Goal: Task Accomplishment & Management: Use online tool/utility

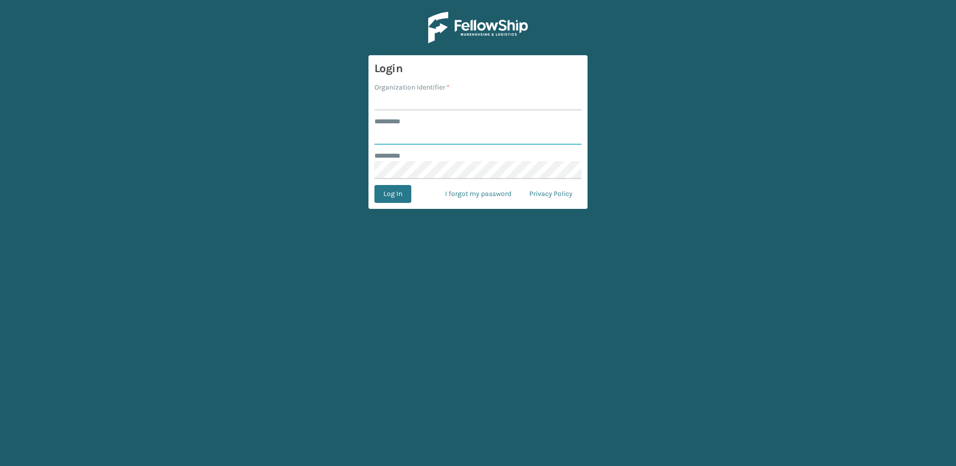
type input "*****"
click at [388, 99] on input "Organization Identifier *" at bounding box center [477, 102] width 207 height 18
type input "Vancouver Remco"
click at [396, 199] on button "Log In" at bounding box center [392, 194] width 37 height 18
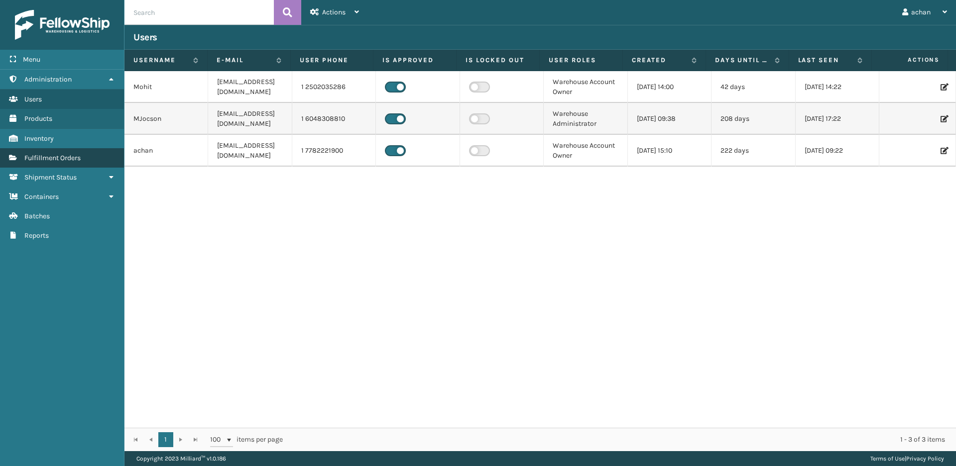
click at [41, 152] on link "Fulfillment Orders" at bounding box center [62, 157] width 124 height 19
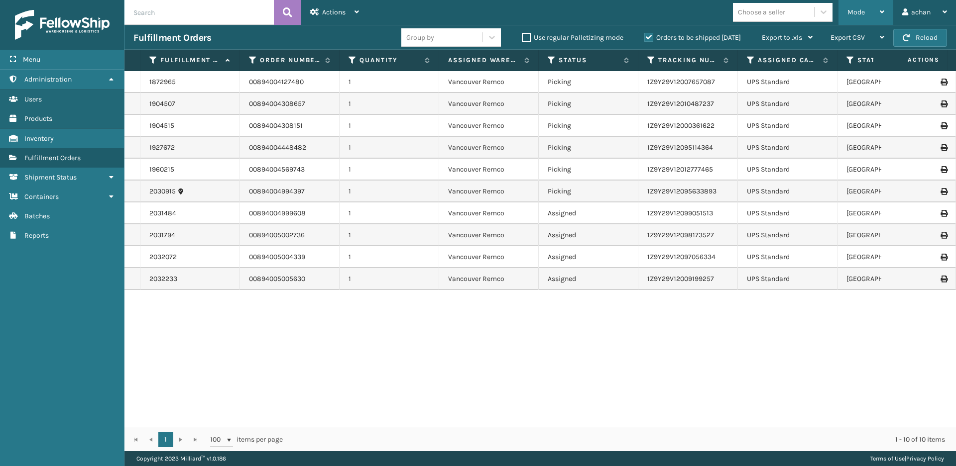
click at [877, 5] on div "Mode" at bounding box center [865, 12] width 37 height 25
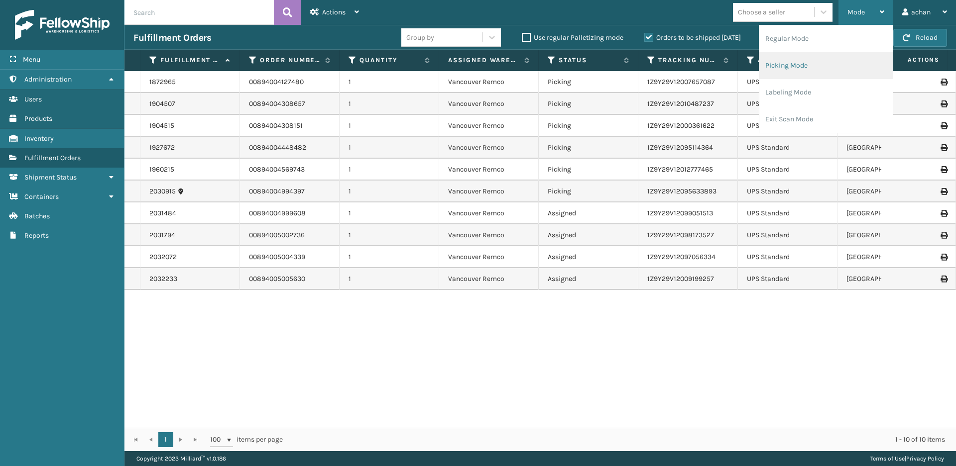
click at [788, 62] on li "Picking Mode" at bounding box center [825, 65] width 133 height 27
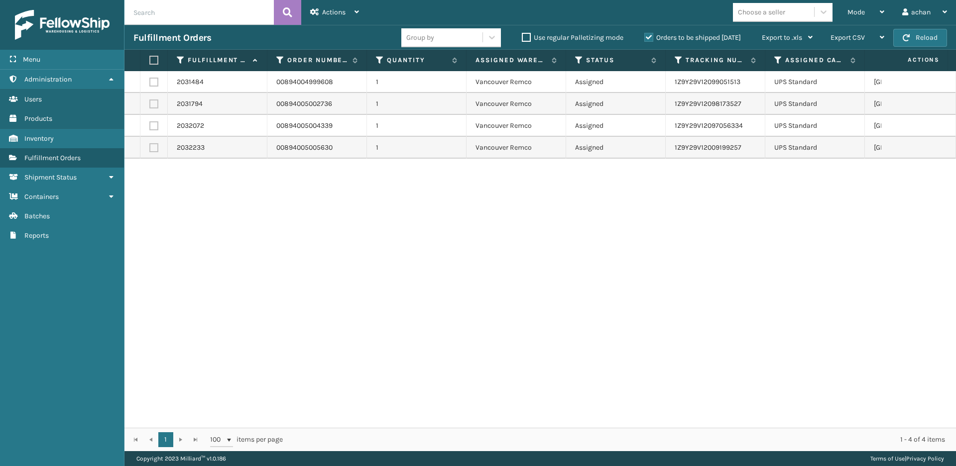
click at [151, 59] on label at bounding box center [152, 60] width 6 height 9
click at [150, 59] on input "checkbox" at bounding box center [149, 60] width 0 height 6
checkbox input "true"
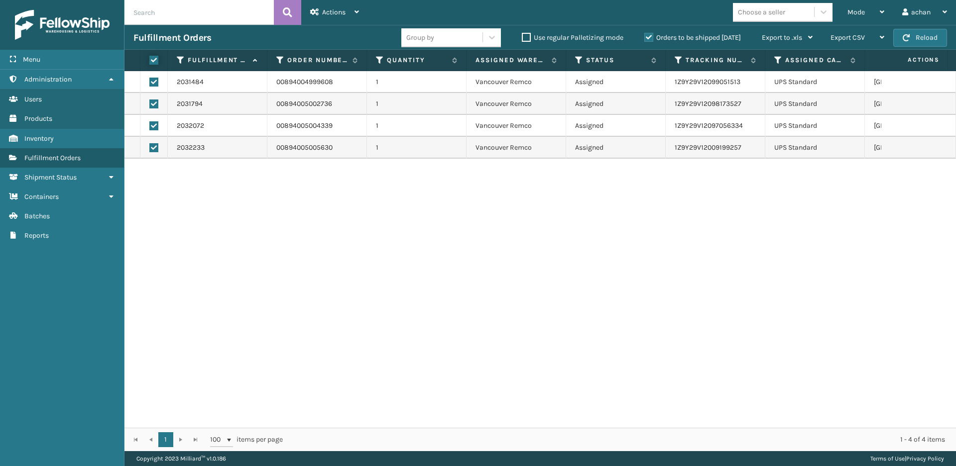
checkbox input "true"
click at [357, 6] on div "Actions" at bounding box center [334, 12] width 49 height 25
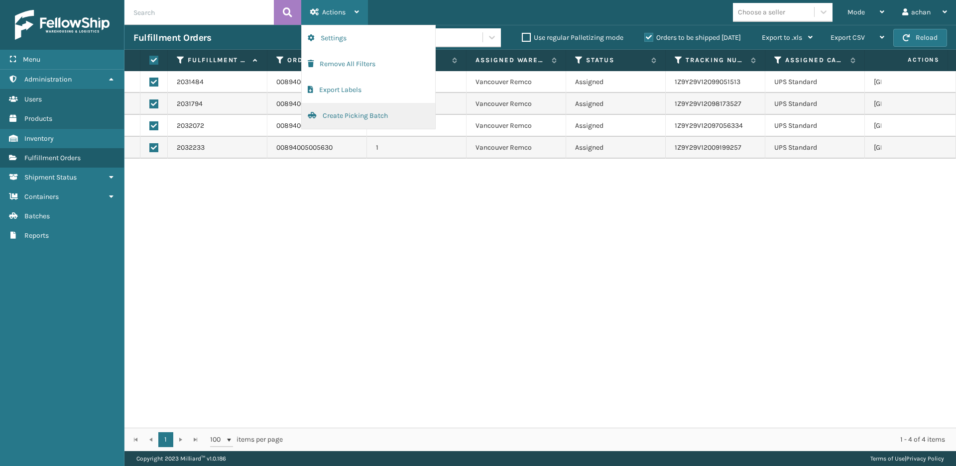
click at [342, 116] on button "Create Picking Batch" at bounding box center [368, 116] width 133 height 26
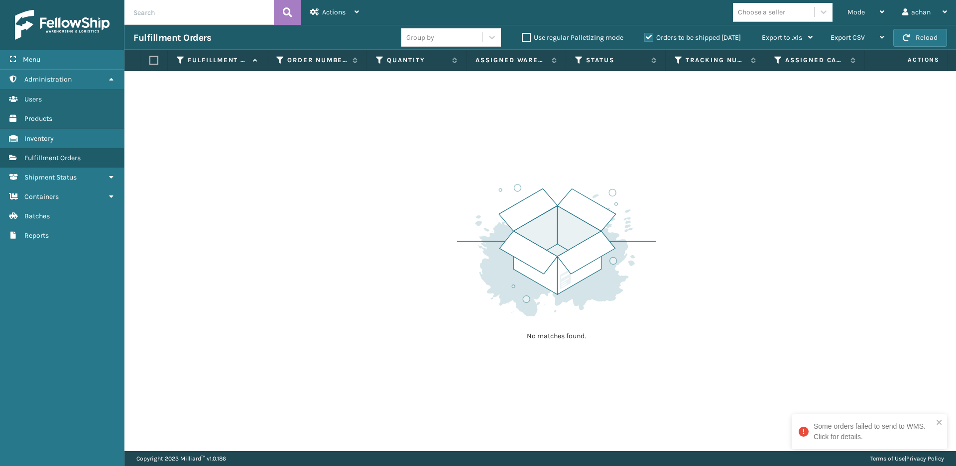
click at [870, 442] on div "Some orders failed to send to WMS. Click for details." at bounding box center [872, 432] width 119 height 21
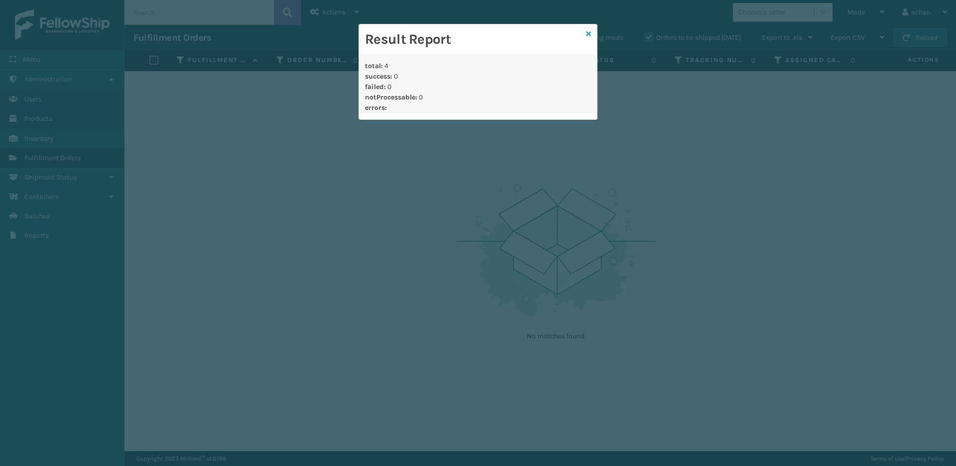
click at [589, 35] on icon at bounding box center [588, 33] width 5 height 7
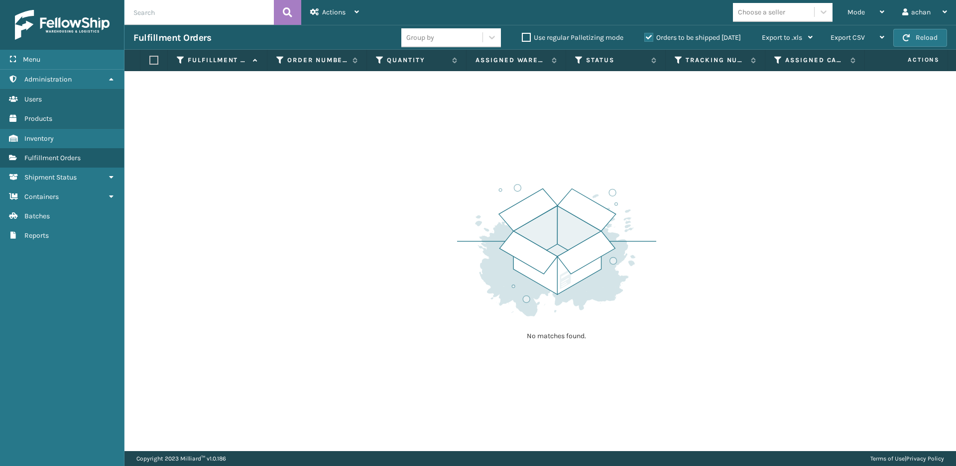
click at [696, 151] on div "No matches found." at bounding box center [539, 261] width 831 height 380
